Goal: Transaction & Acquisition: Book appointment/travel/reservation

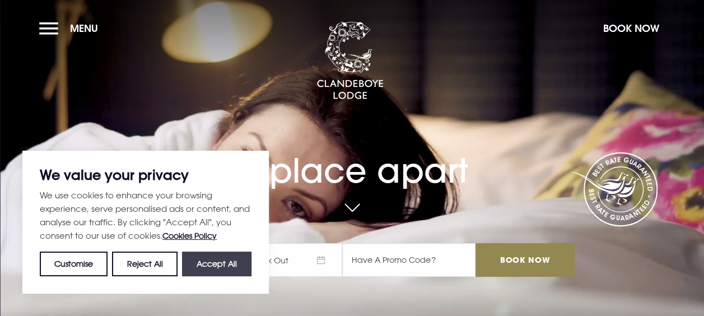
click at [220, 263] on button "Accept All" at bounding box center [216, 263] width 69 height 25
checkbox input "true"
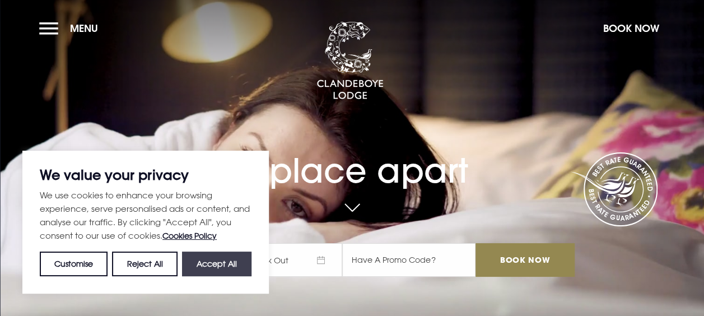
checkbox input "true"
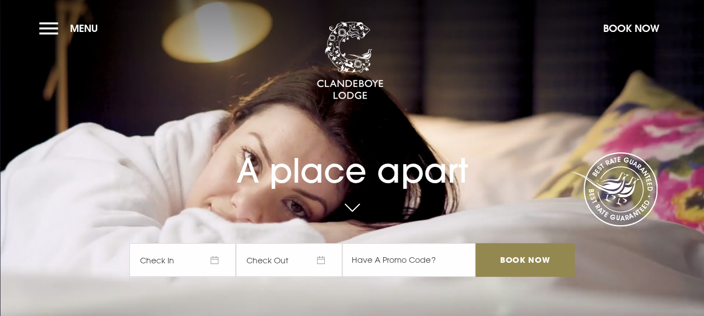
click at [219, 264] on span "Check In" at bounding box center [182, 260] width 106 height 34
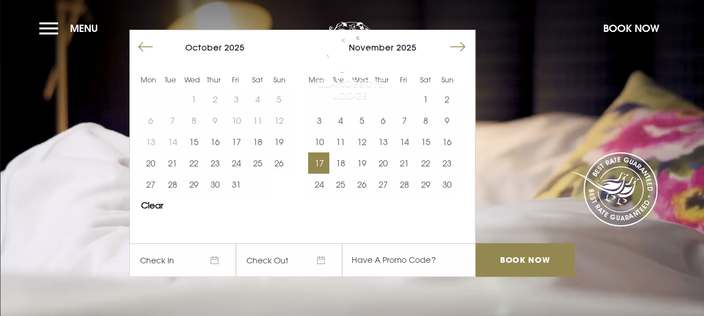
click at [326, 162] on button "17" at bounding box center [318, 162] width 21 height 21
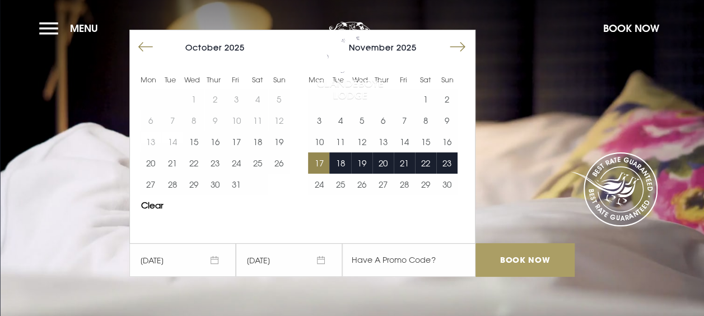
click at [537, 258] on input "Book Now" at bounding box center [524, 260] width 99 height 34
